Goal: Information Seeking & Learning: Learn about a topic

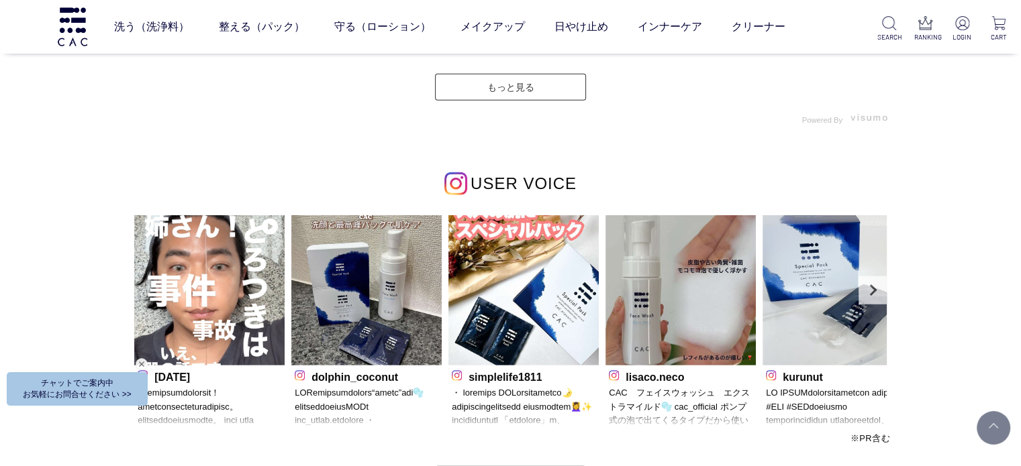
scroll to position [3692, 0]
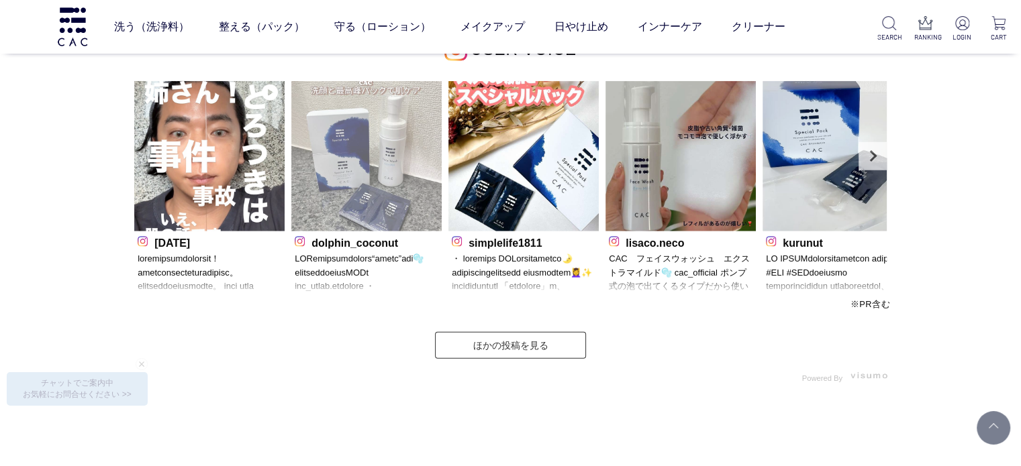
click at [349, 201] on img at bounding box center [366, 156] width 150 height 150
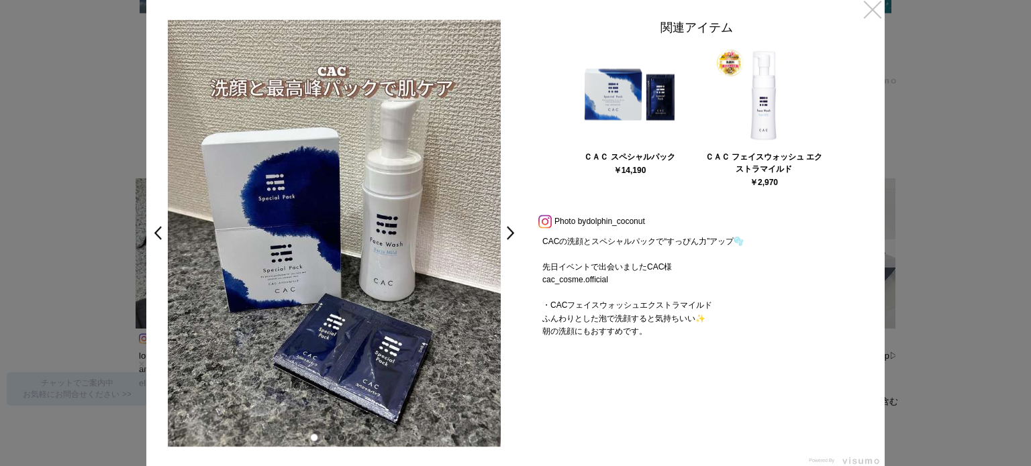
click at [875, 11] on link "×" at bounding box center [872, 9] width 24 height 24
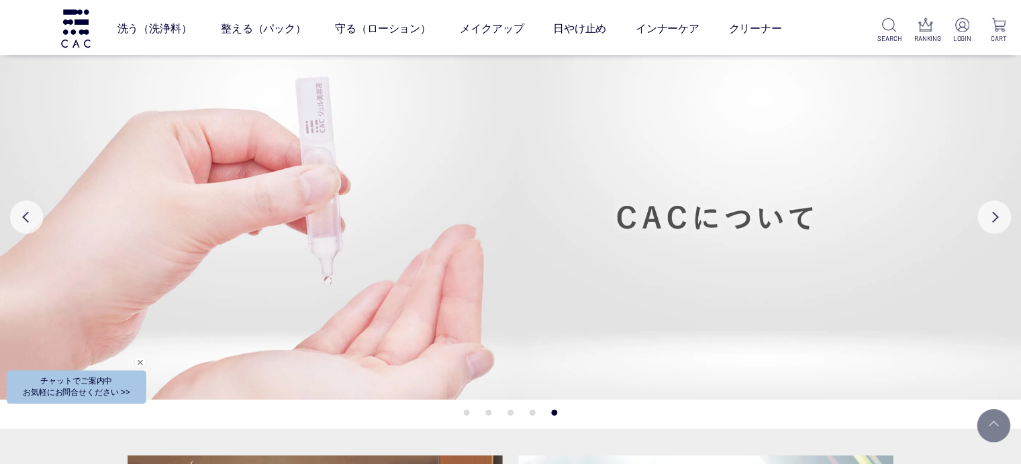
scroll to position [3692, 0]
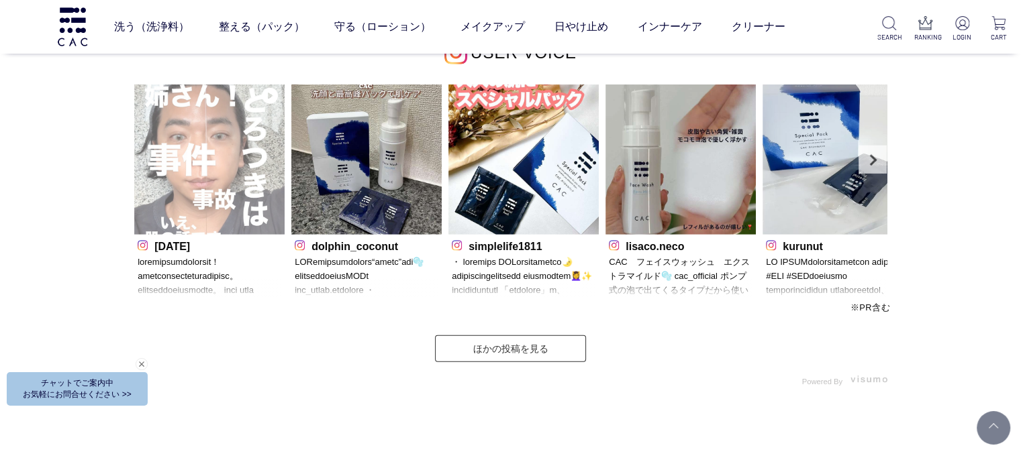
click at [240, 176] on img at bounding box center [209, 160] width 150 height 150
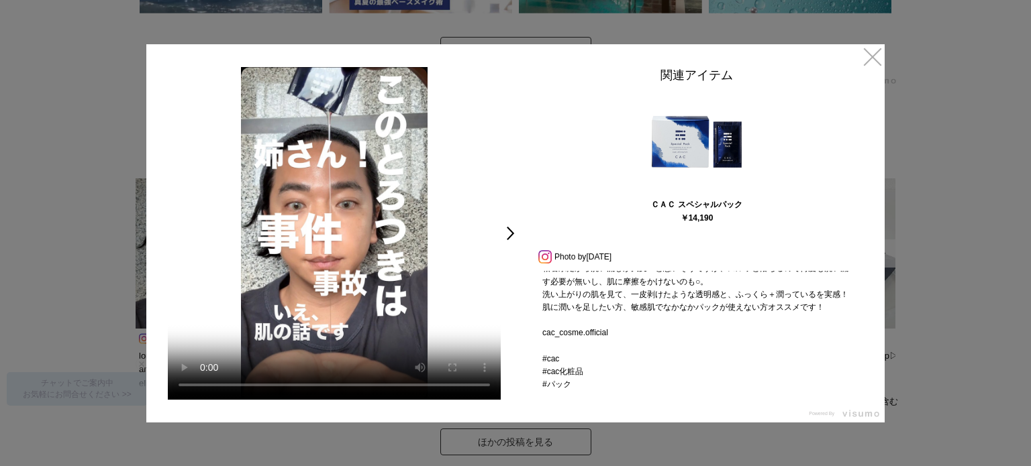
scroll to position [282, 0]
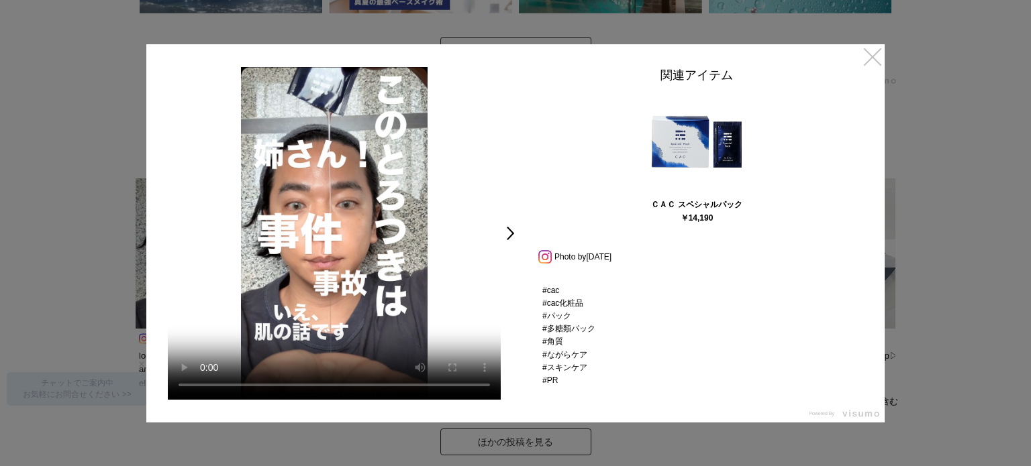
click at [876, 46] on link "×" at bounding box center [872, 56] width 24 height 24
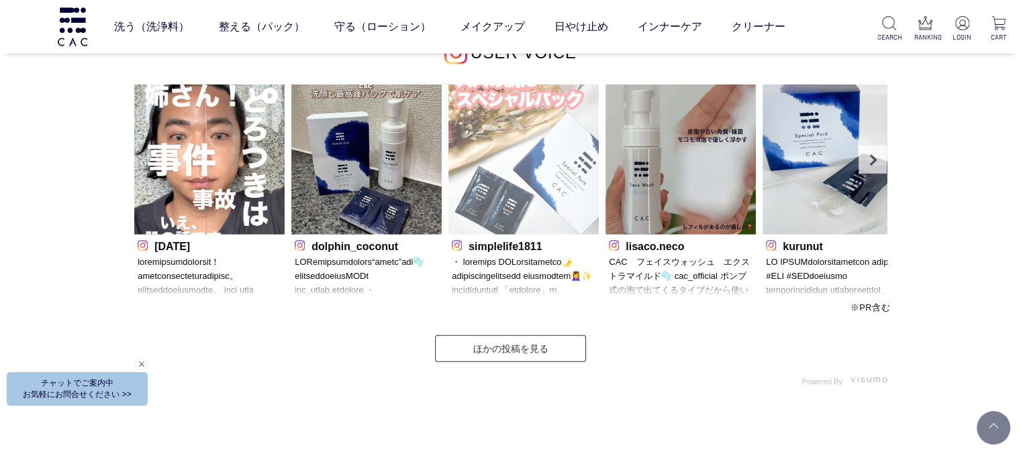
scroll to position [3688, 0]
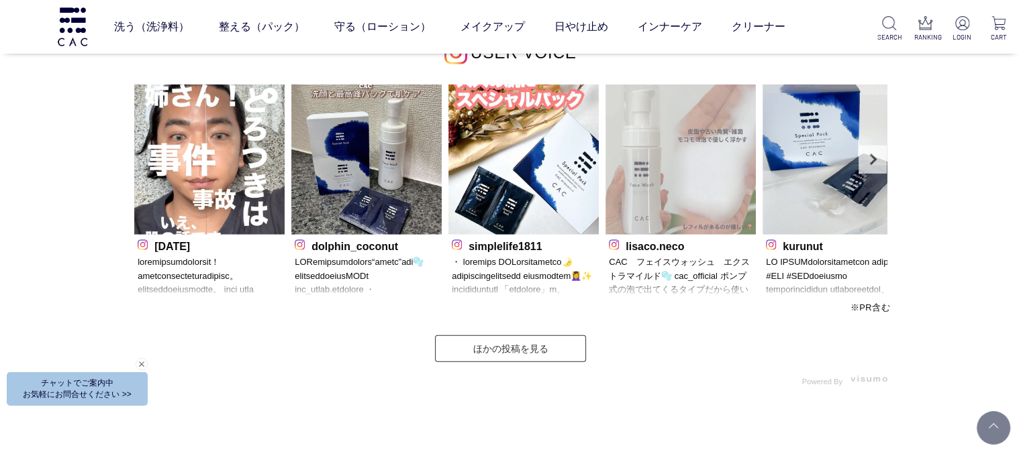
click at [669, 187] on img at bounding box center [680, 160] width 150 height 150
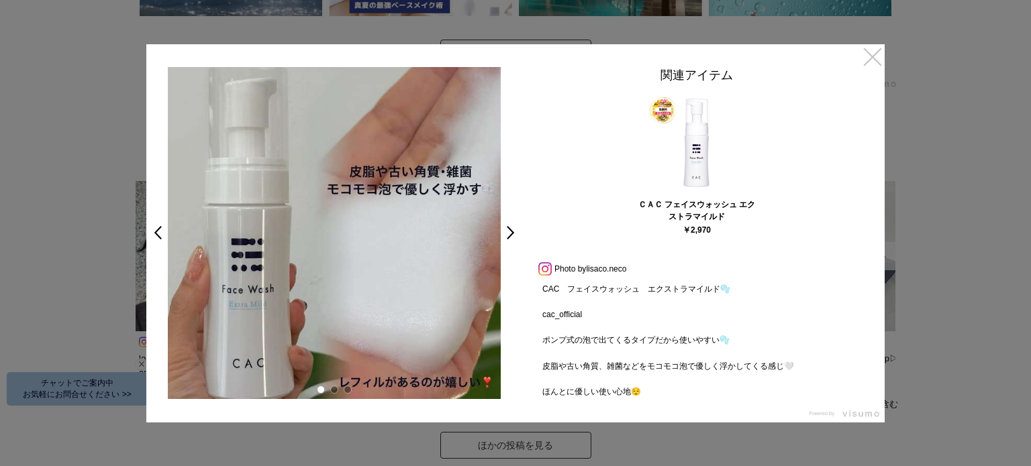
click at [864, 64] on link "×" at bounding box center [872, 56] width 24 height 24
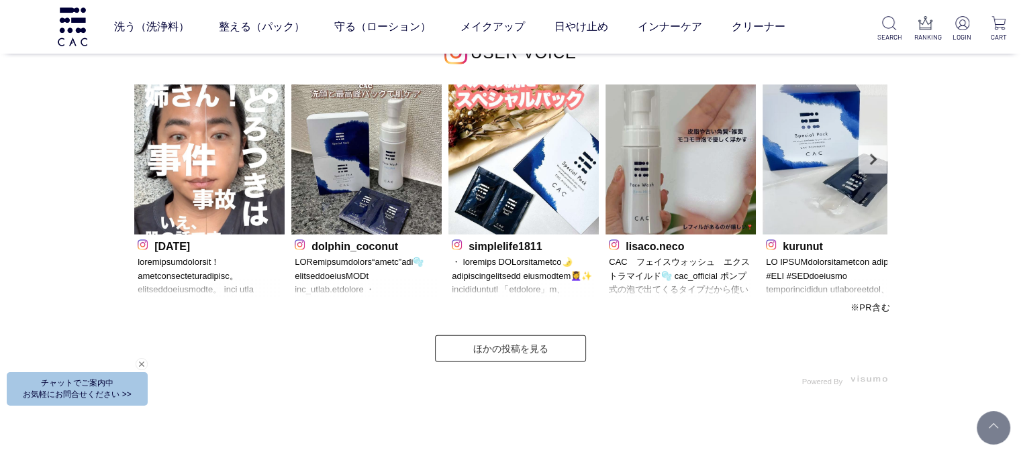
scroll to position [3685, 0]
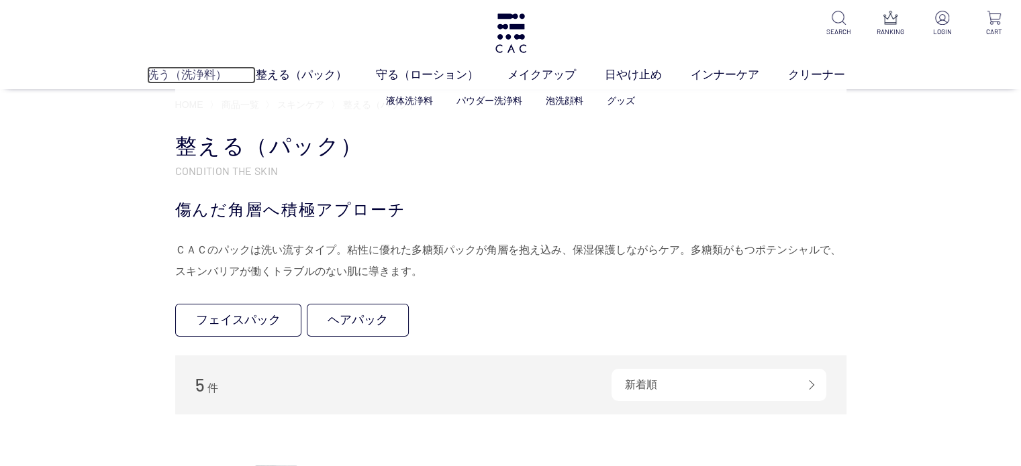
click at [192, 71] on link "洗う（洗浄料）" at bounding box center [201, 74] width 109 height 17
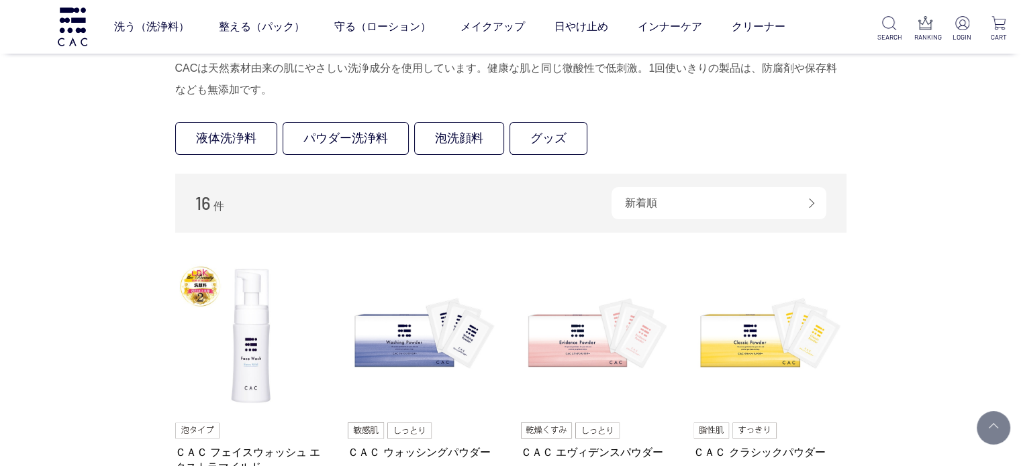
scroll to position [268, 0]
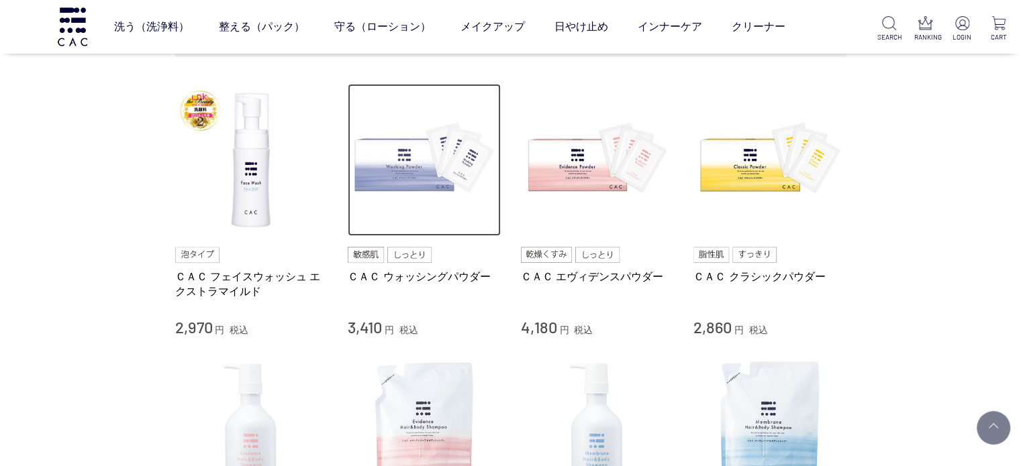
click at [427, 164] on img at bounding box center [424, 160] width 153 height 153
click at [433, 185] on img at bounding box center [424, 160] width 153 height 153
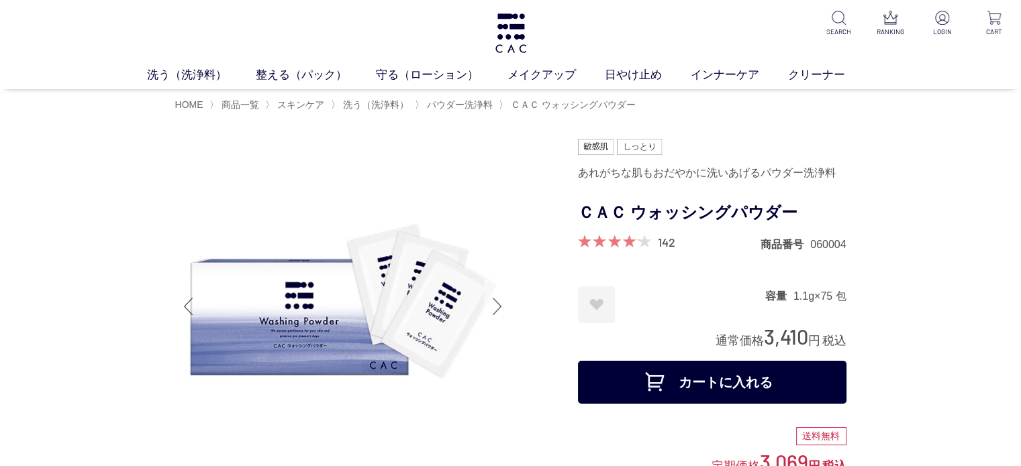
click at [489, 315] on div "Next slide" at bounding box center [497, 307] width 27 height 54
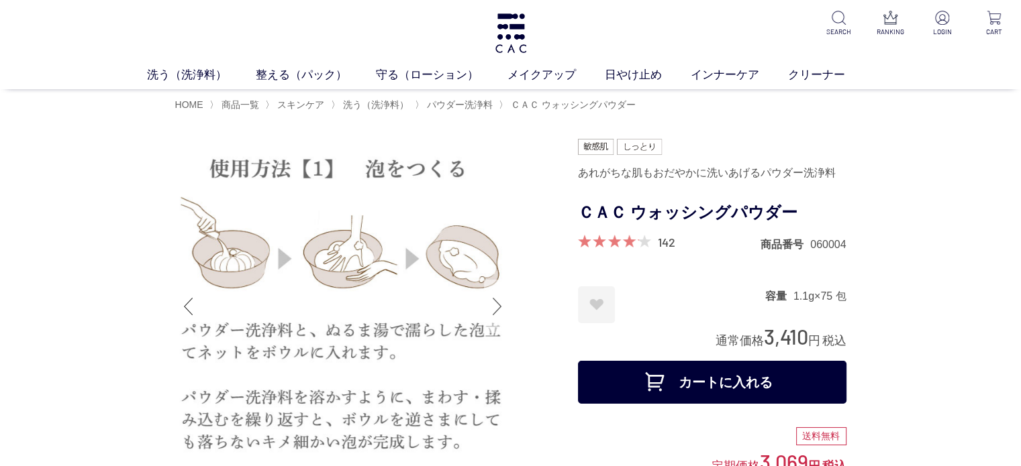
click at [489, 315] on div "Next slide" at bounding box center [497, 307] width 27 height 54
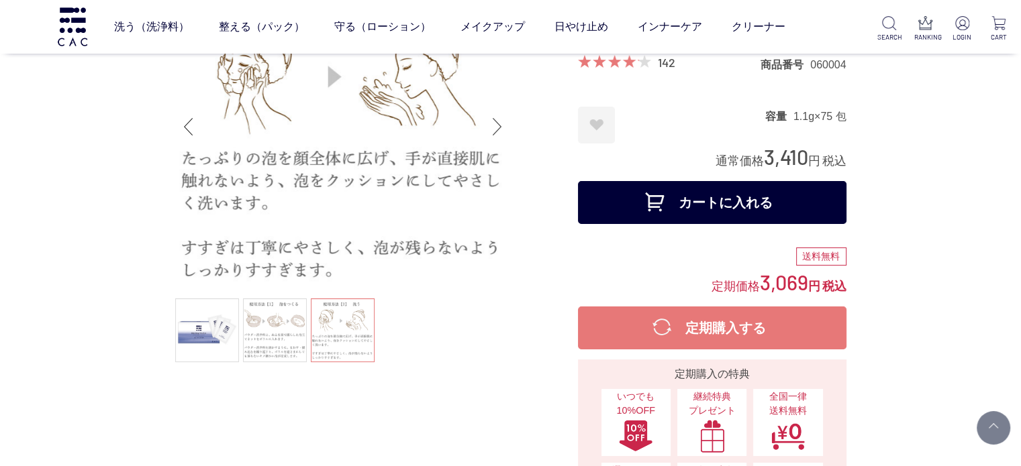
scroll to position [67, 0]
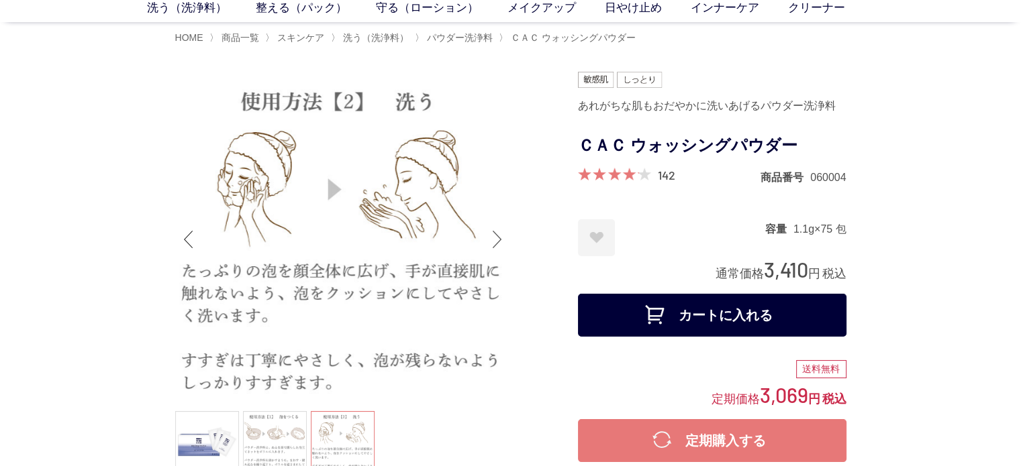
click at [493, 249] on div "Next slide" at bounding box center [497, 240] width 27 height 54
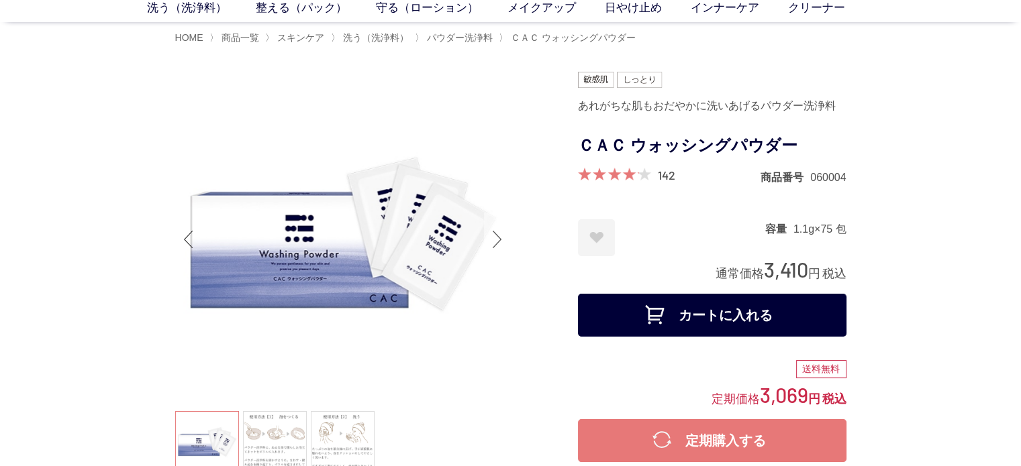
click at [493, 249] on div "Next slide" at bounding box center [497, 240] width 27 height 54
click at [497, 247] on div "Next slide" at bounding box center [497, 240] width 27 height 54
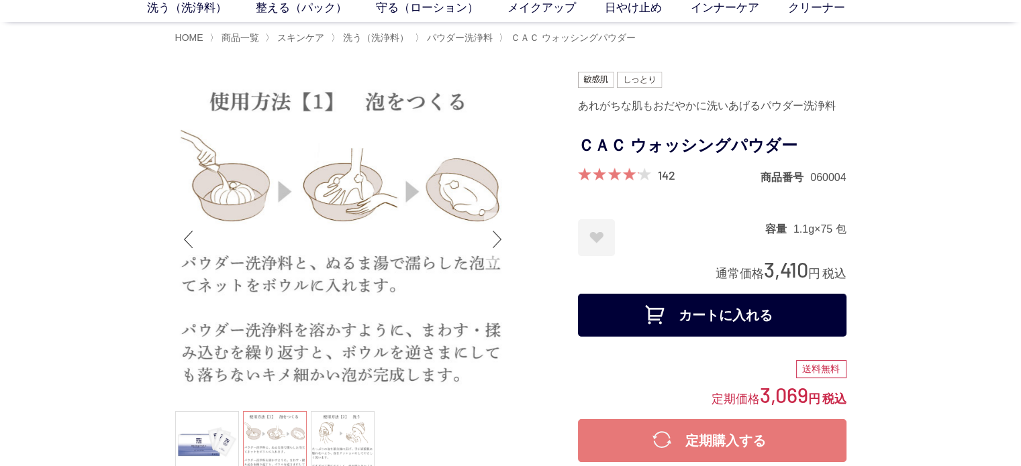
click at [497, 247] on div "Next slide" at bounding box center [497, 240] width 27 height 54
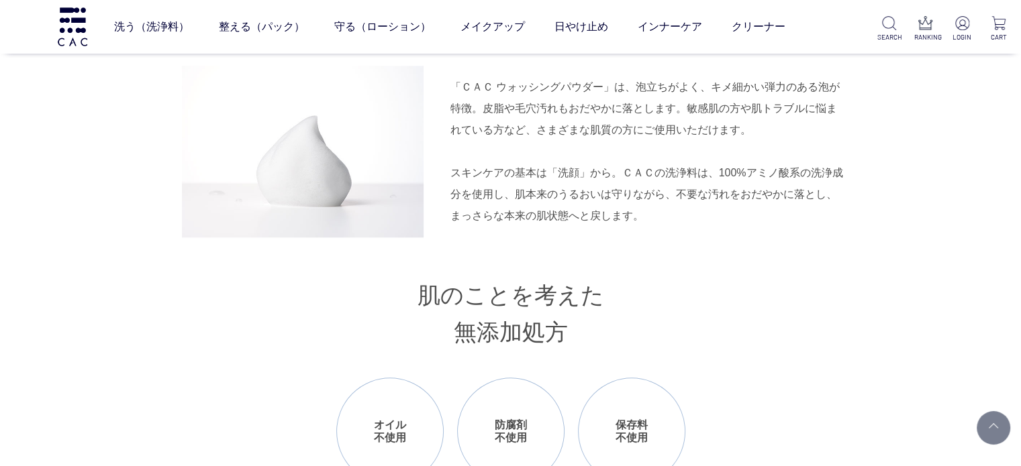
scroll to position [1611, 0]
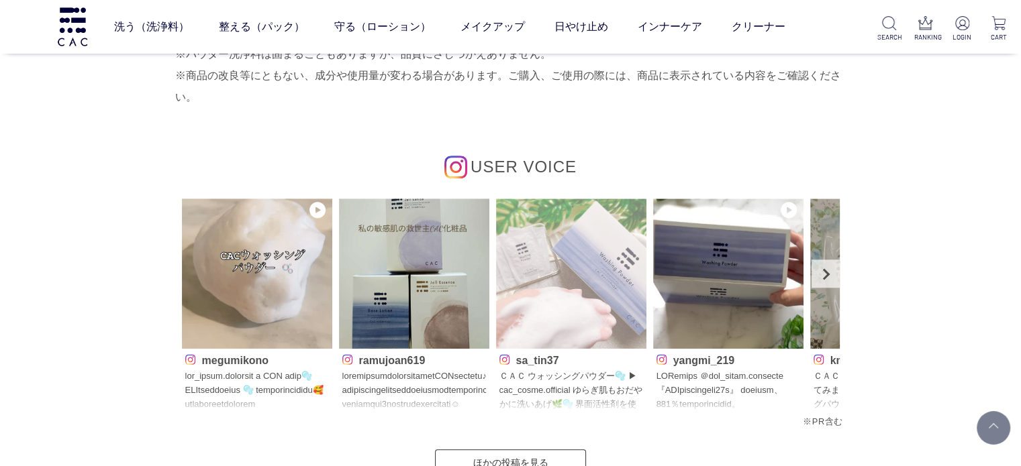
scroll to position [6242, 0]
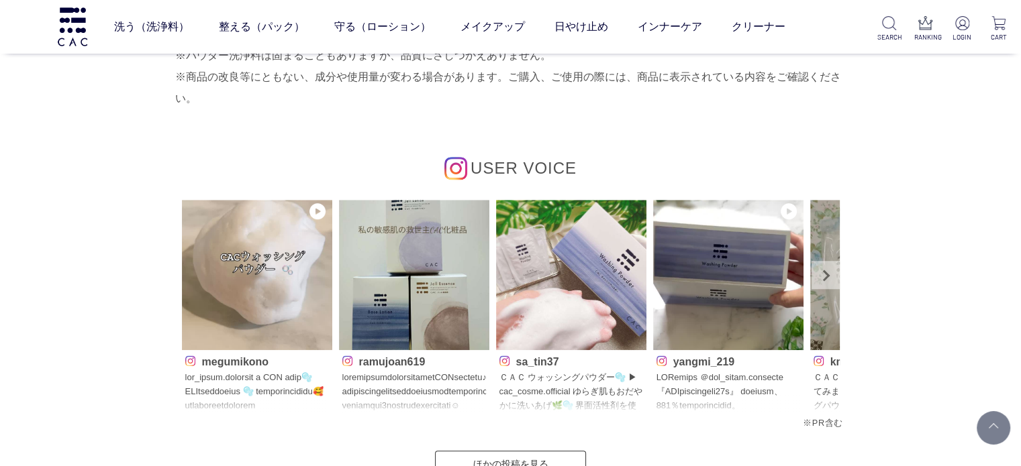
click at [836, 279] on link "Next" at bounding box center [825, 275] width 28 height 28
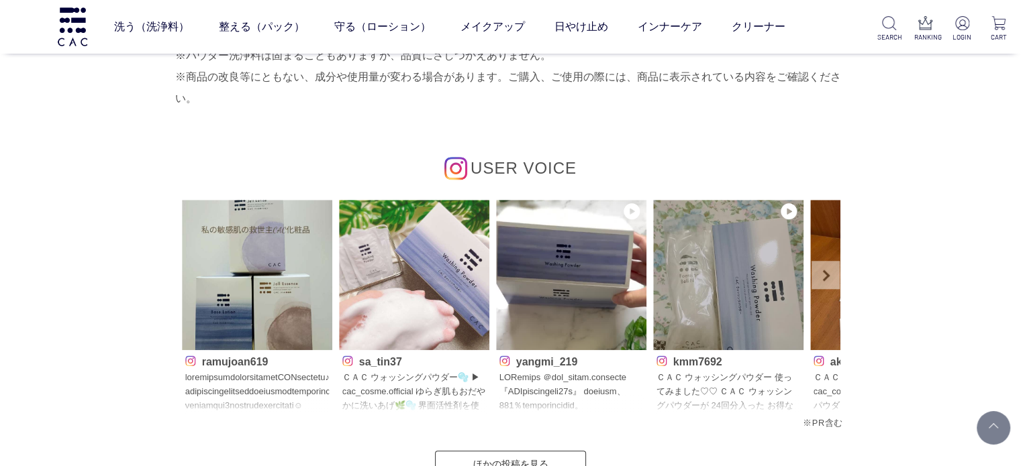
click at [836, 279] on link "Next" at bounding box center [825, 275] width 28 height 28
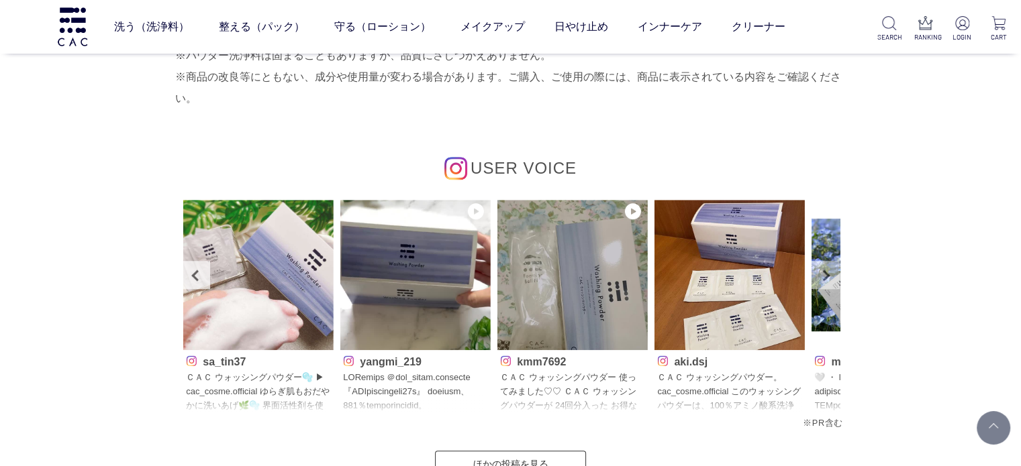
click at [836, 279] on link "Next" at bounding box center [825, 275] width 28 height 28
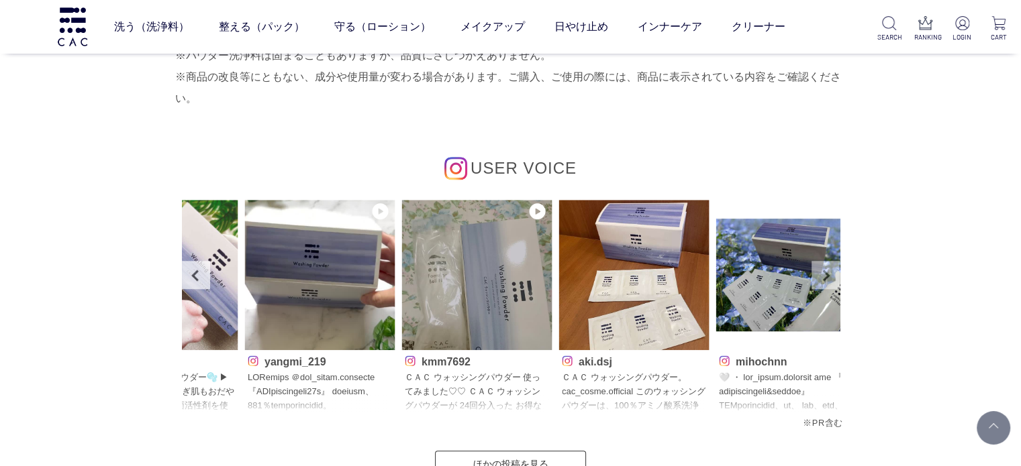
click at [836, 279] on link "Next" at bounding box center [825, 275] width 28 height 28
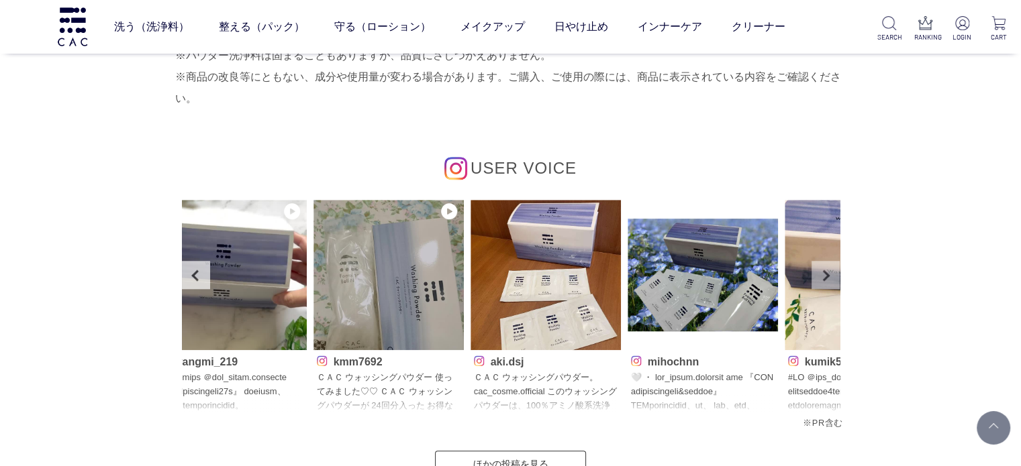
click at [836, 279] on link "Next" at bounding box center [825, 275] width 28 height 28
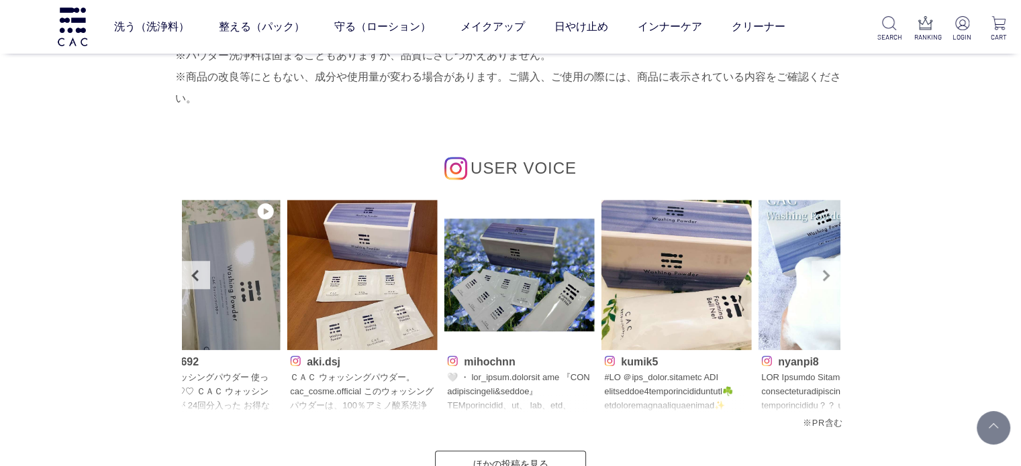
click at [836, 279] on link "Next" at bounding box center [825, 275] width 28 height 28
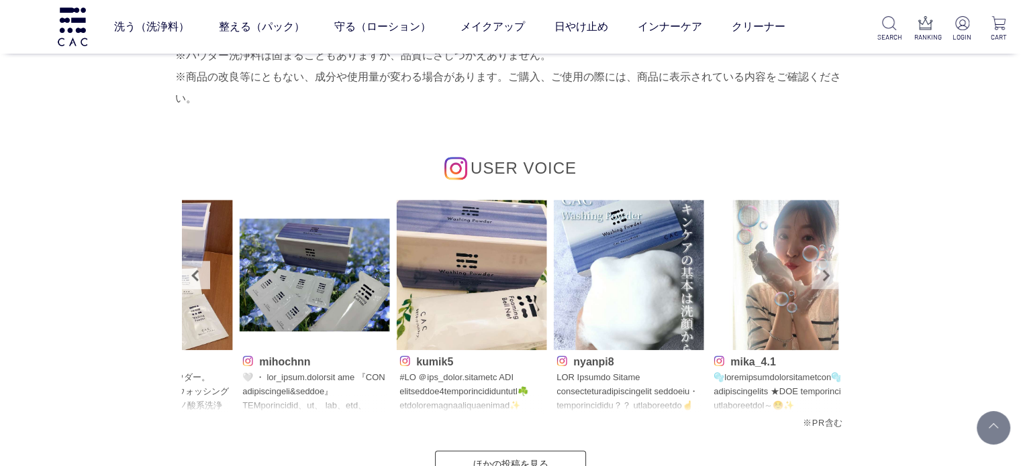
click at [836, 279] on link "Next" at bounding box center [825, 275] width 28 height 28
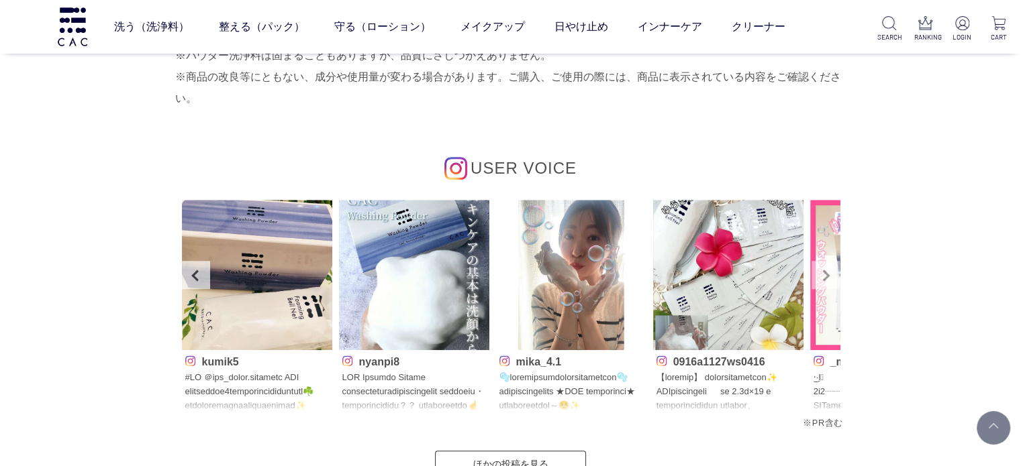
click at [836, 279] on link "Next" at bounding box center [825, 275] width 28 height 28
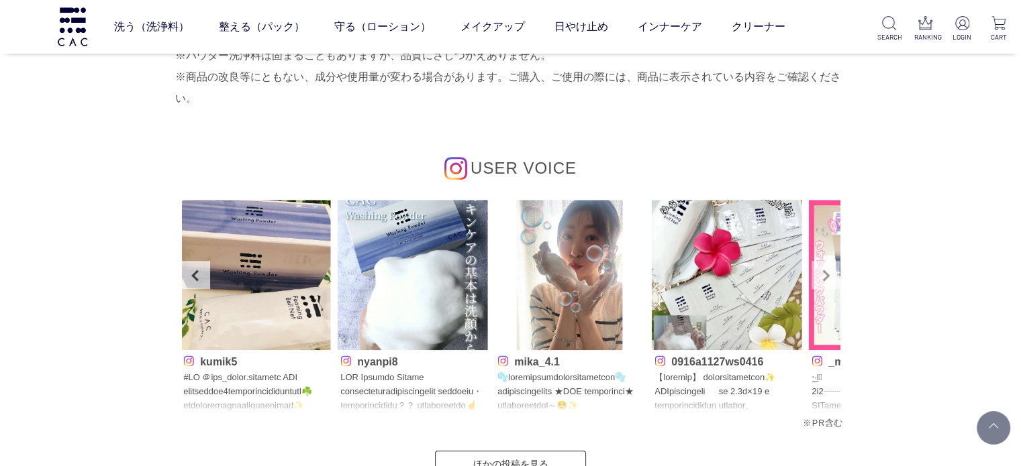
click at [836, 279] on link "Next" at bounding box center [825, 275] width 28 height 28
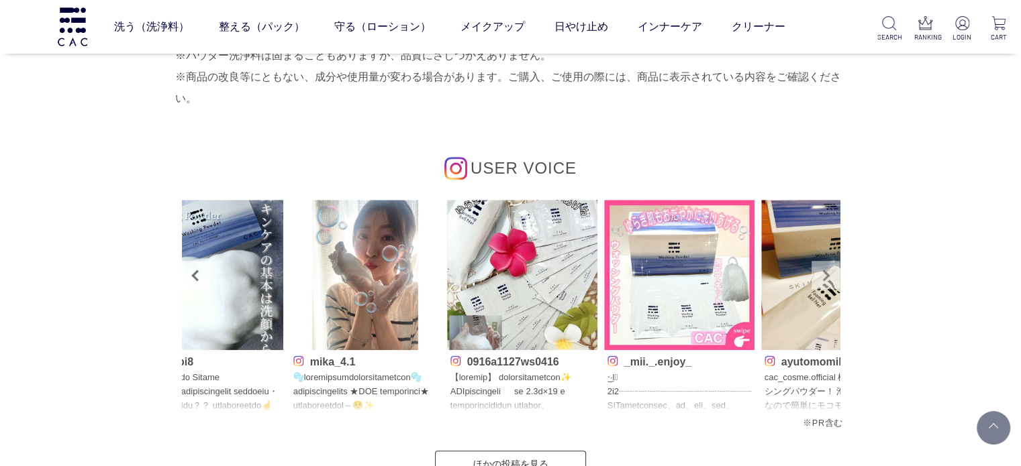
click at [836, 279] on link "Next" at bounding box center [825, 275] width 28 height 28
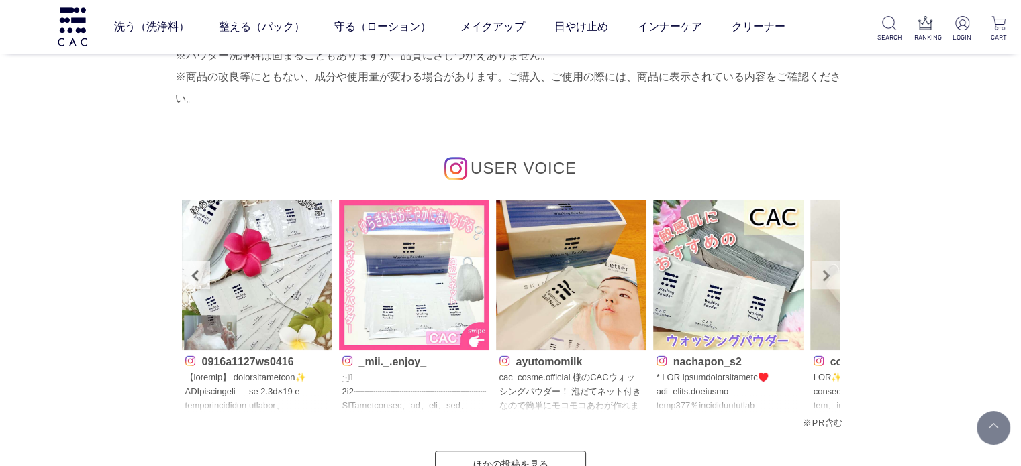
click at [836, 279] on link "Next" at bounding box center [825, 275] width 28 height 28
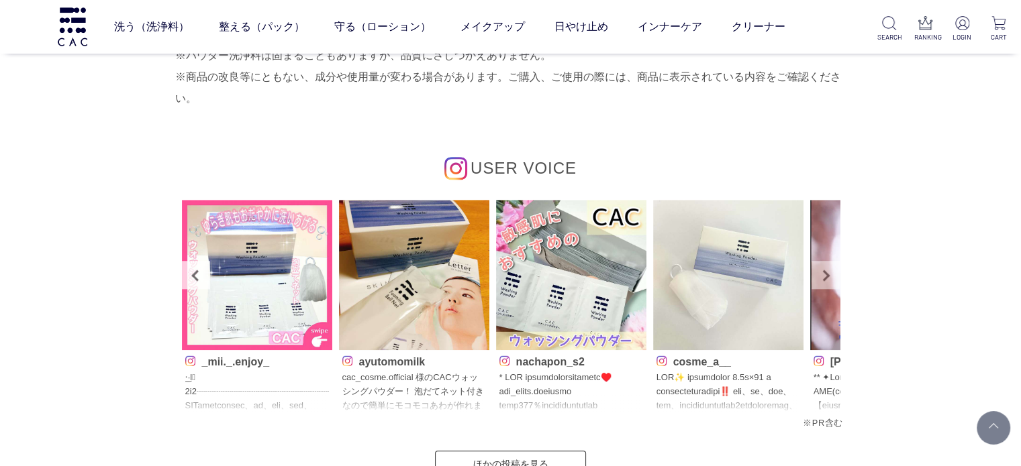
click at [836, 279] on link "Next" at bounding box center [825, 275] width 28 height 28
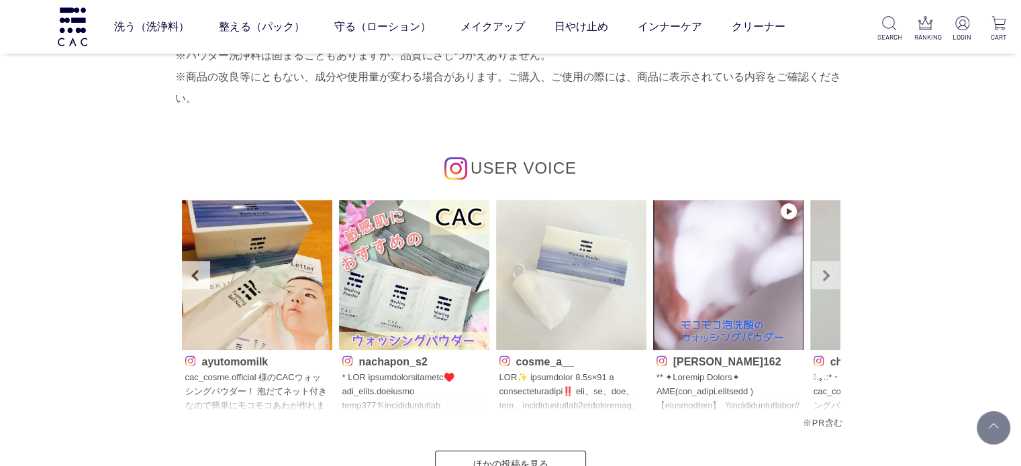
click at [835, 268] on link "Next" at bounding box center [825, 275] width 28 height 28
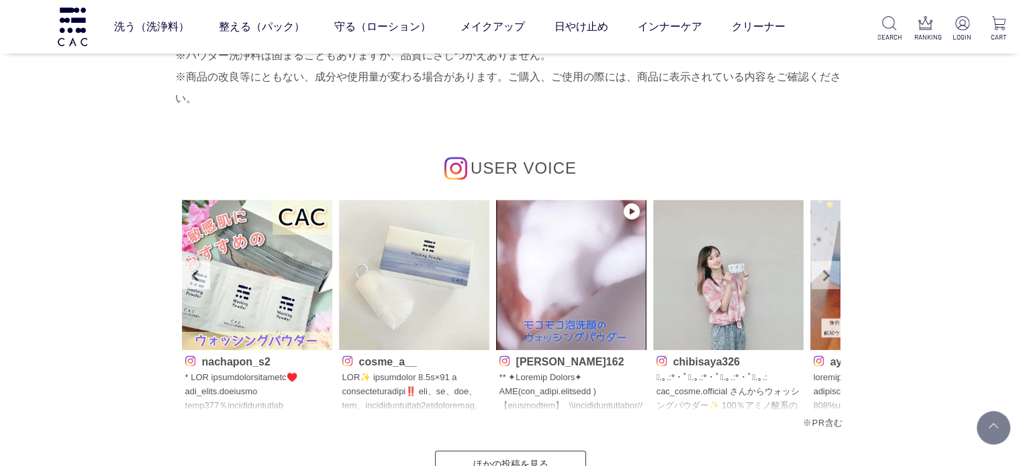
click at [835, 268] on link "Next" at bounding box center [825, 275] width 28 height 28
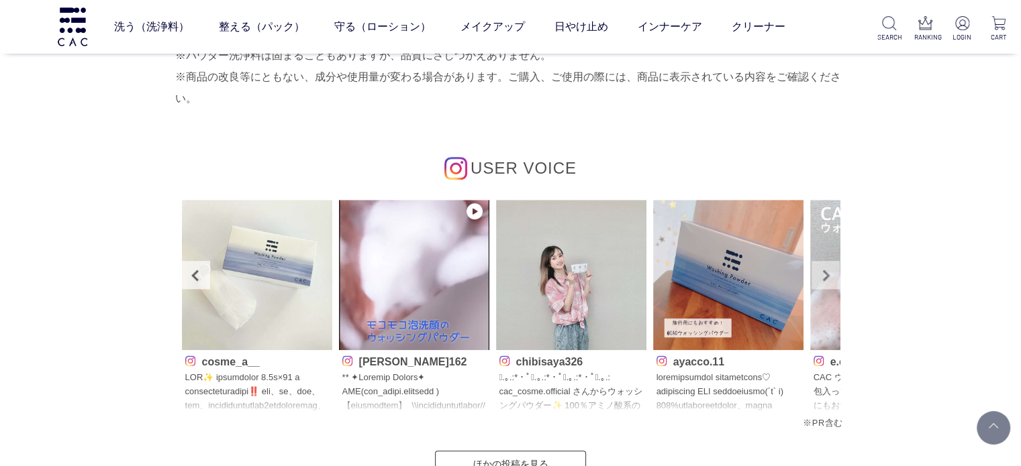
click at [835, 268] on link "Next" at bounding box center [825, 275] width 28 height 28
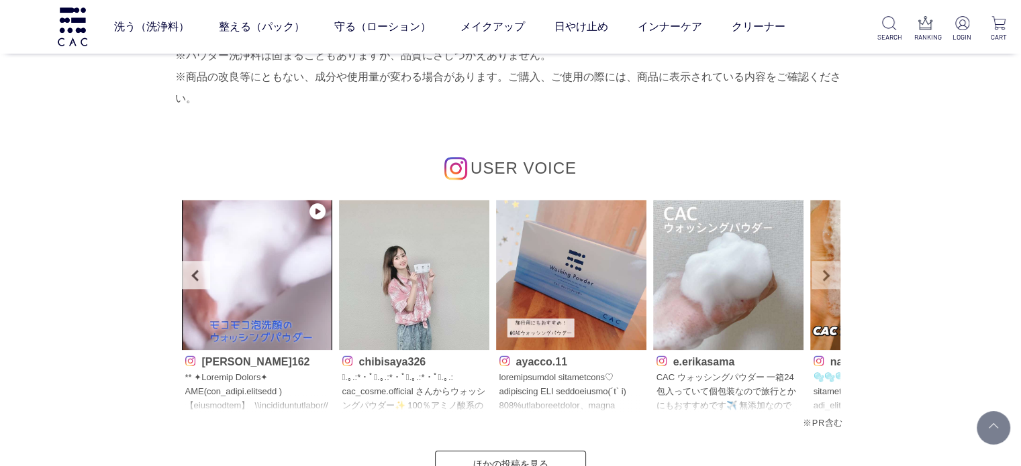
click at [835, 268] on link "Next" at bounding box center [825, 275] width 28 height 28
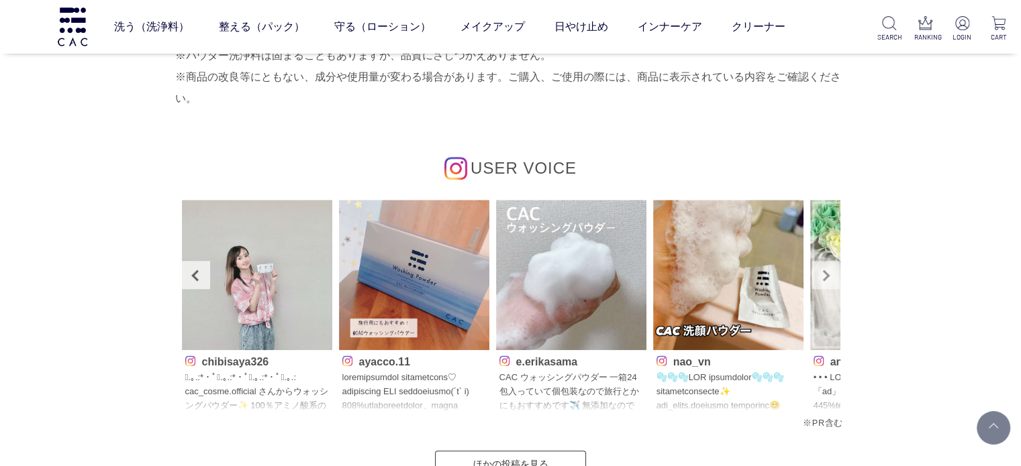
click at [835, 268] on link "Next" at bounding box center [825, 275] width 28 height 28
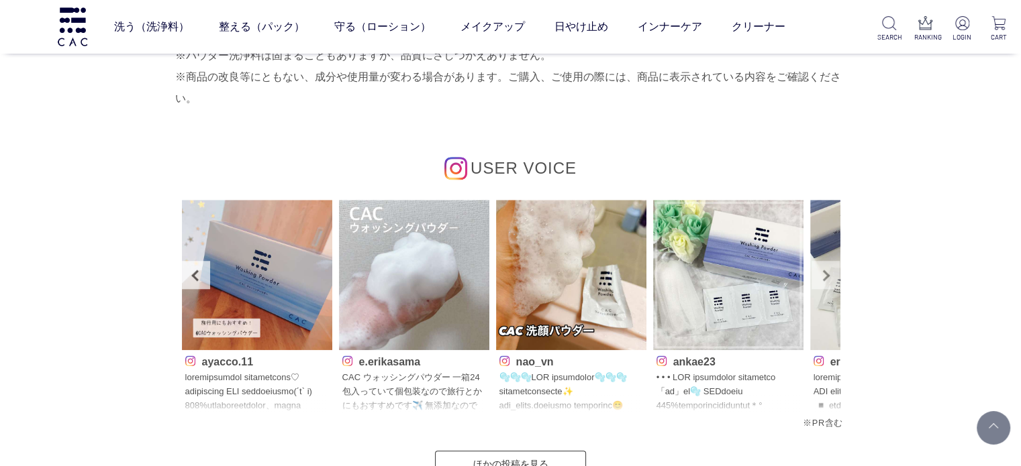
click at [835, 268] on link "Next" at bounding box center [825, 275] width 28 height 28
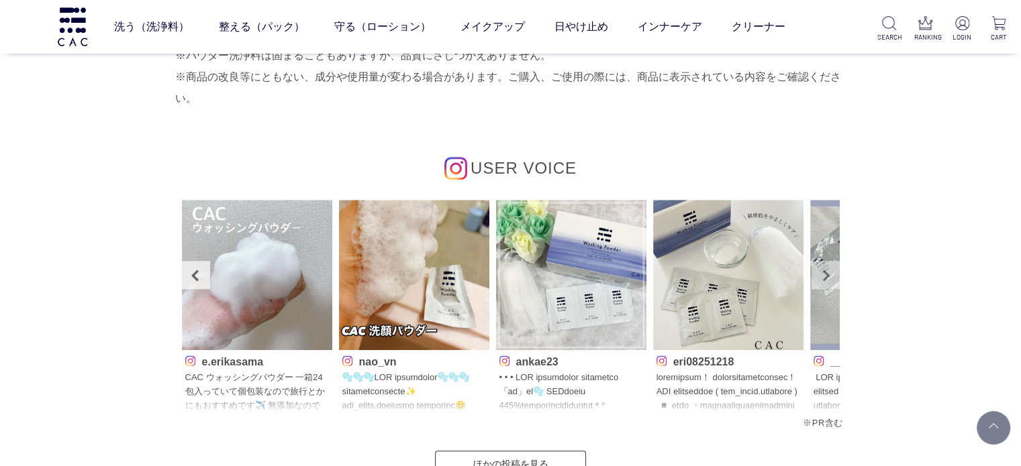
click at [835, 268] on link "Next" at bounding box center [825, 275] width 28 height 28
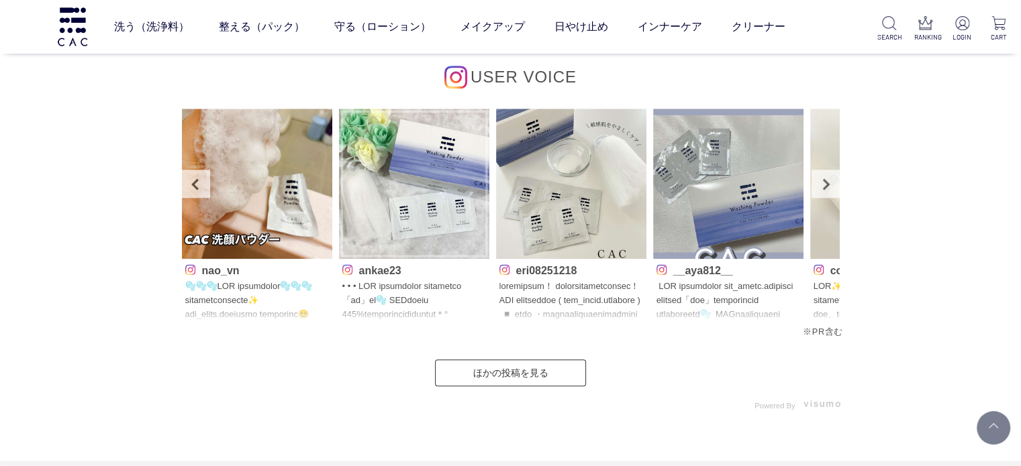
scroll to position [6309, 0]
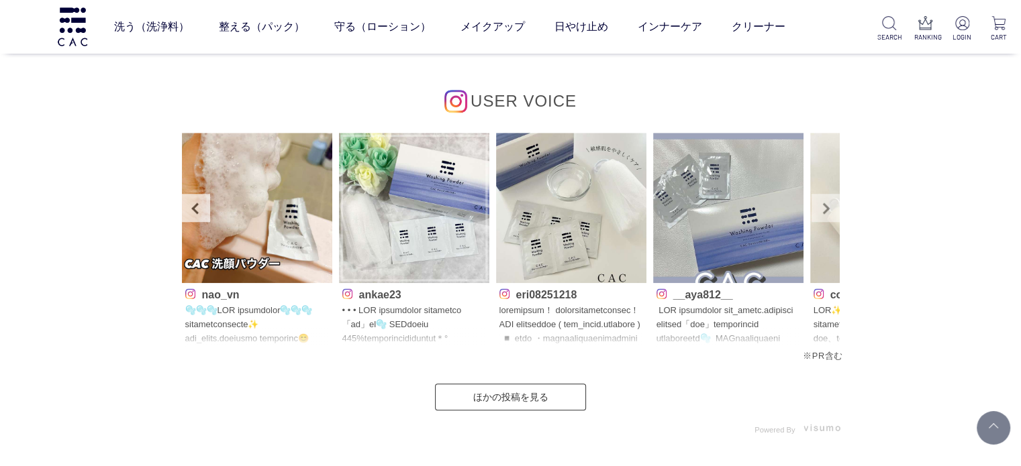
click at [832, 204] on link "Next" at bounding box center [825, 208] width 28 height 28
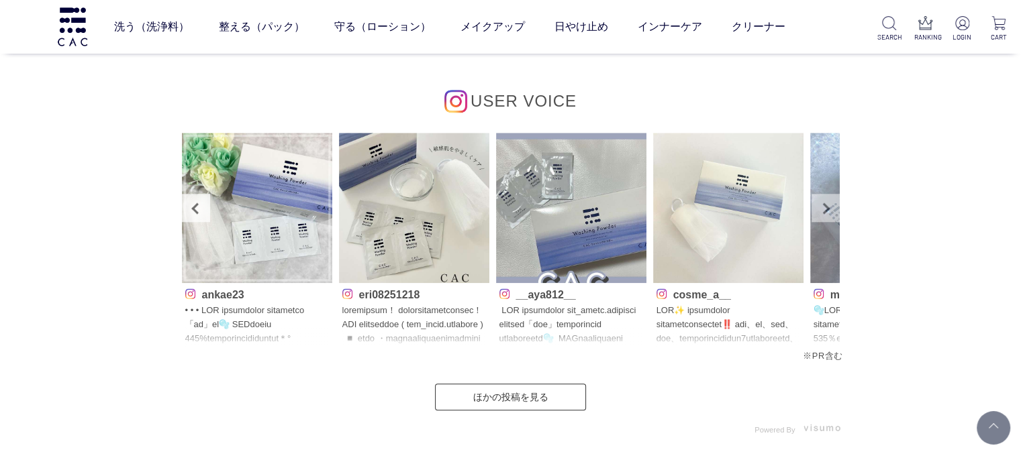
click at [832, 204] on link "Next" at bounding box center [825, 208] width 28 height 28
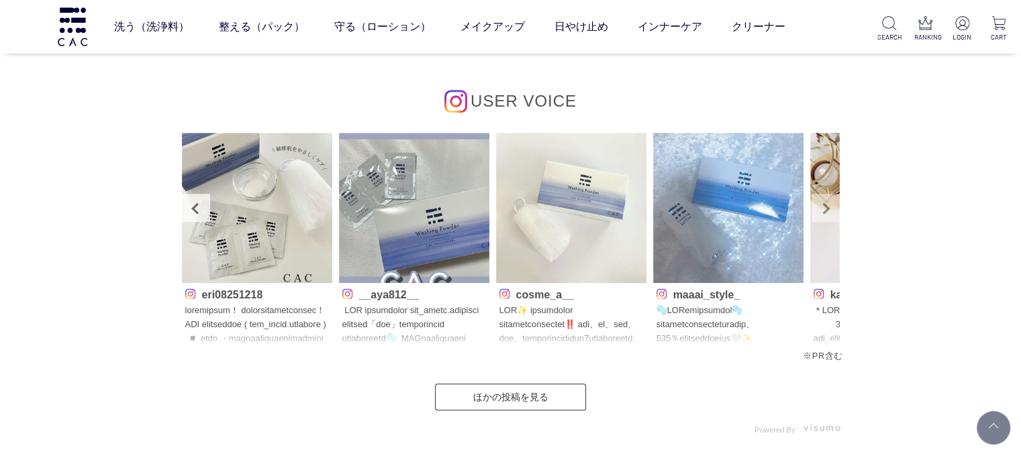
click at [832, 204] on link "Next" at bounding box center [825, 208] width 28 height 28
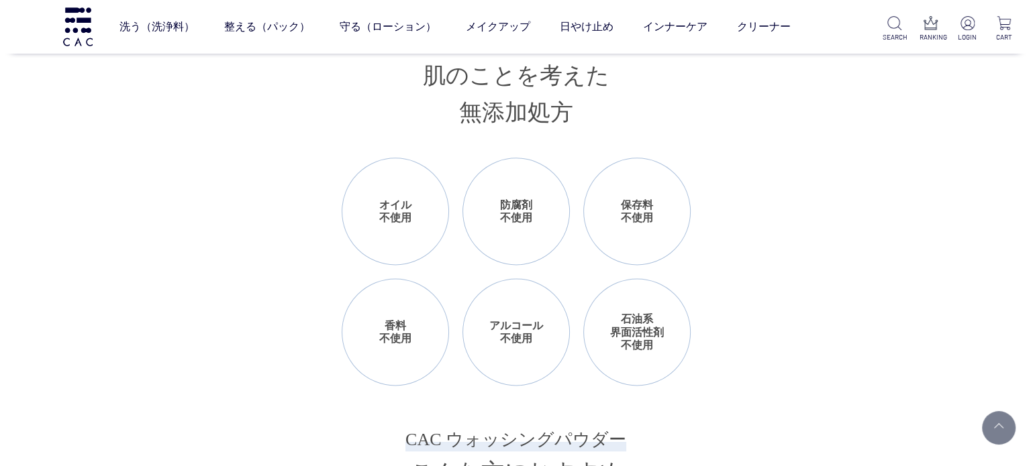
scroll to position [1477, 0]
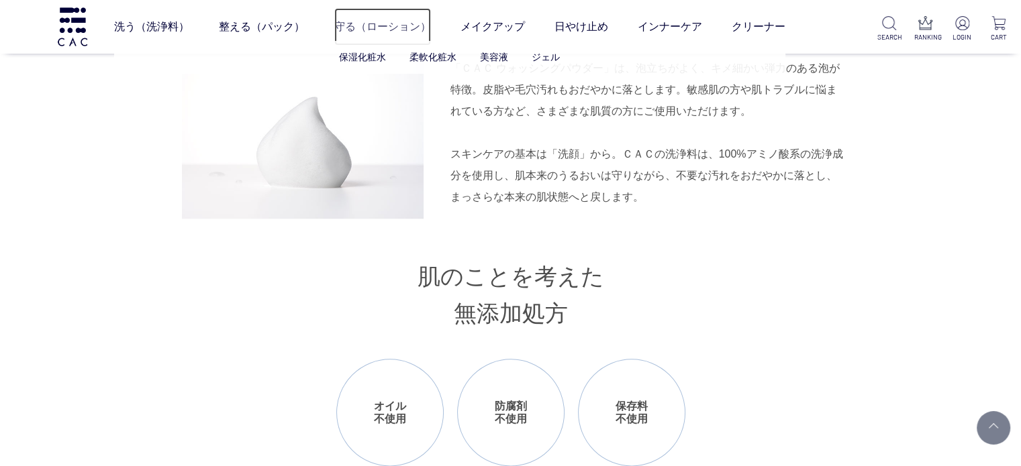
click at [403, 19] on link "守る（ローション）" at bounding box center [382, 27] width 97 height 38
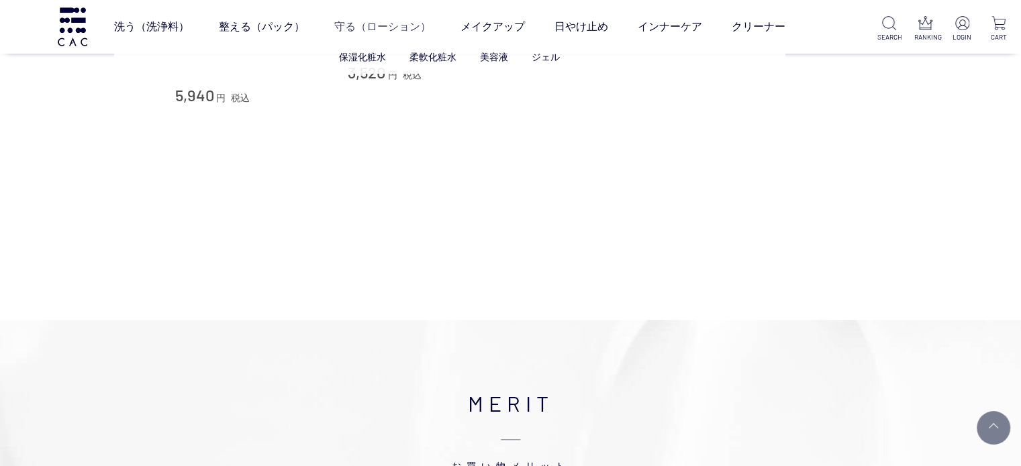
scroll to position [1007, 0]
